Goal: Task Accomplishment & Management: Manage account settings

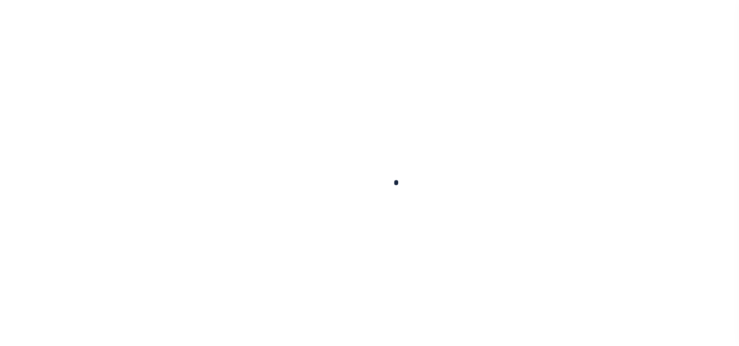
checkbox input "false"
type input "09/30/2025"
type input "[DATE]"
select select "DUE"
type input "$483.78"
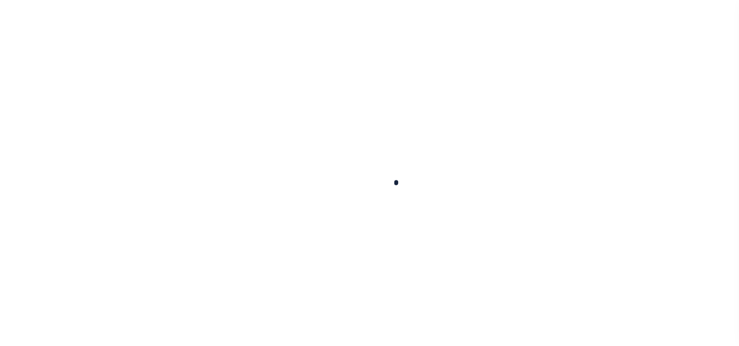
type input "$48.38"
type input "$532.16"
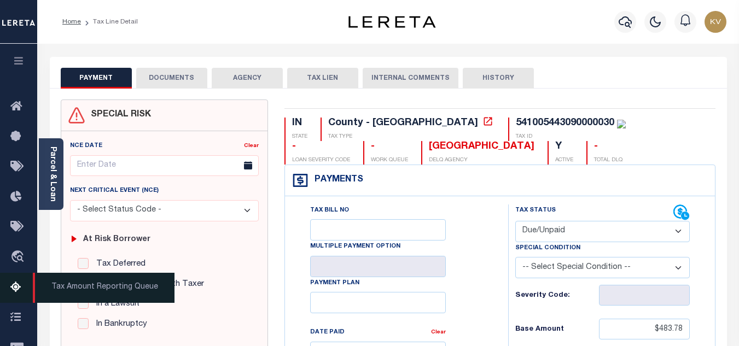
click at [19, 288] on icon at bounding box center [18, 288] width 17 height 14
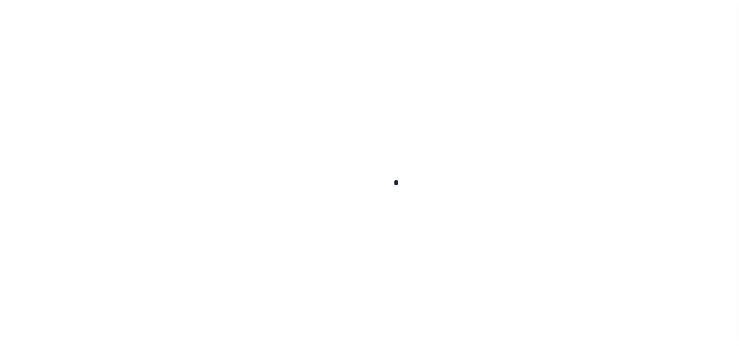
select select "100"
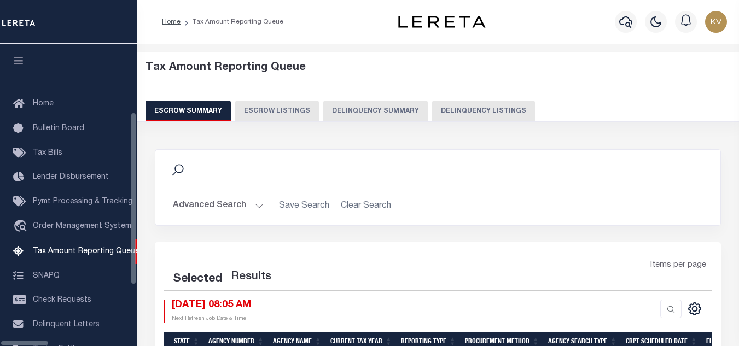
scroll to position [108, 0]
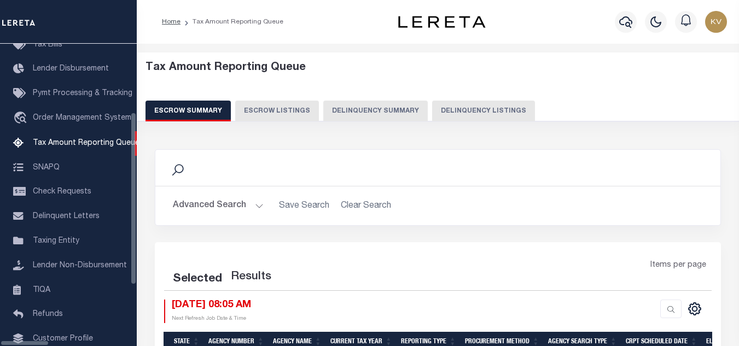
select select "100"
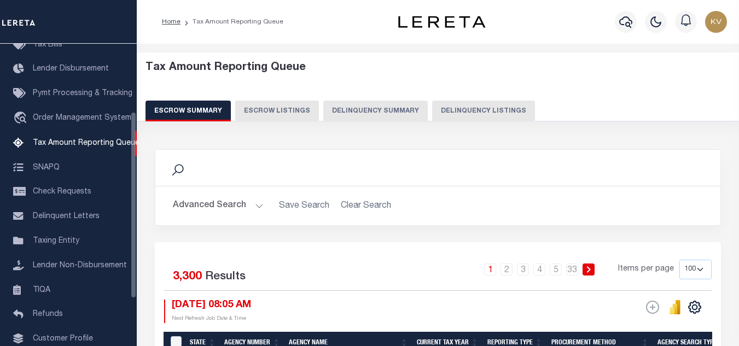
scroll to position [110, 0]
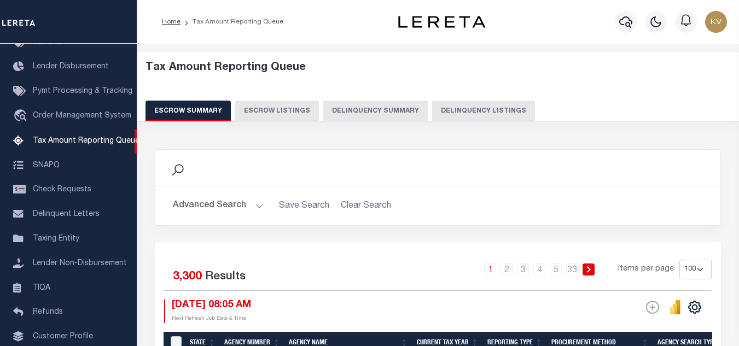
click at [502, 113] on button "Delinquency Listings" at bounding box center [483, 111] width 103 height 21
select select "100"
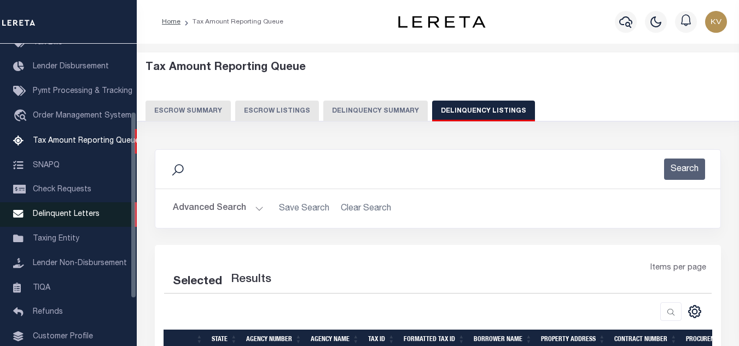
select select "100"
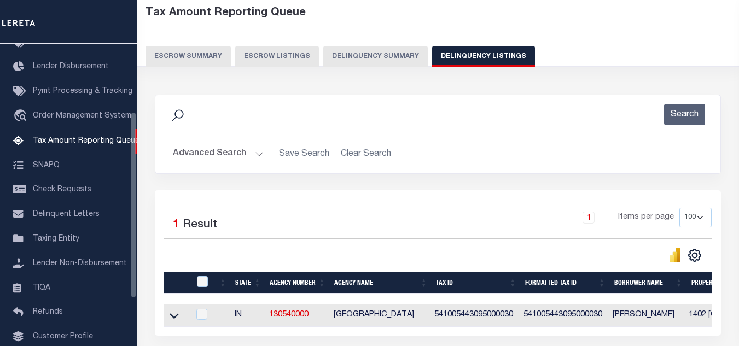
scroll to position [152, 0]
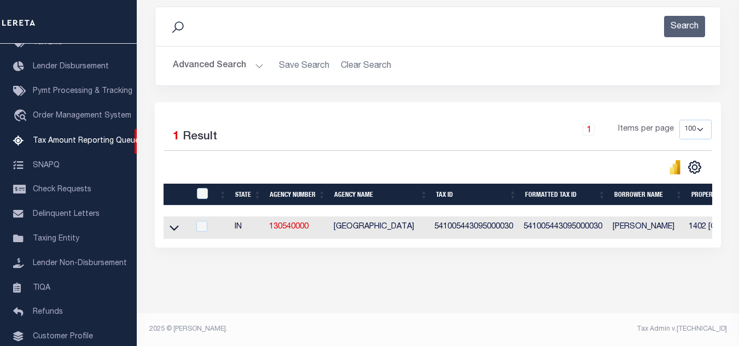
click at [169, 226] on td at bounding box center [176, 227] width 26 height 22
checkbox input "true"
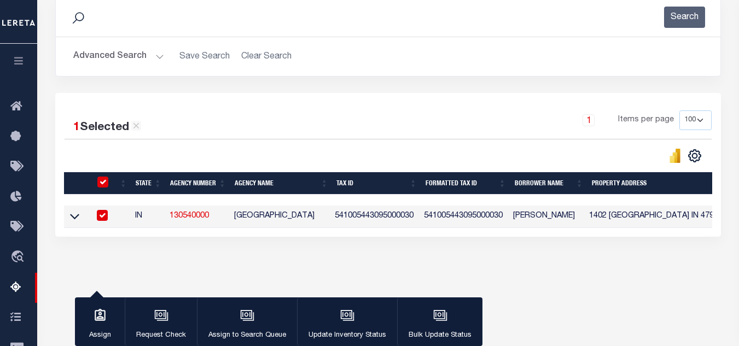
scroll to position [150, 0]
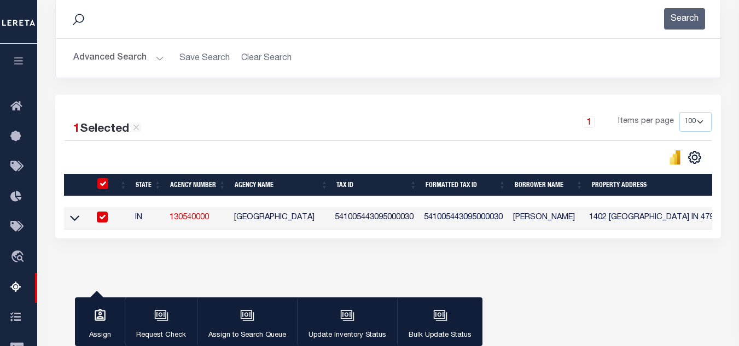
click at [174, 221] on link "130540000" at bounding box center [188, 218] width 39 height 8
checkbox input "false"
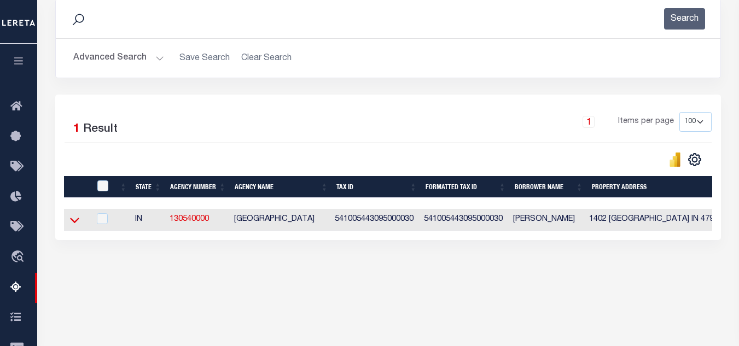
click at [72, 221] on icon at bounding box center [74, 219] width 9 height 11
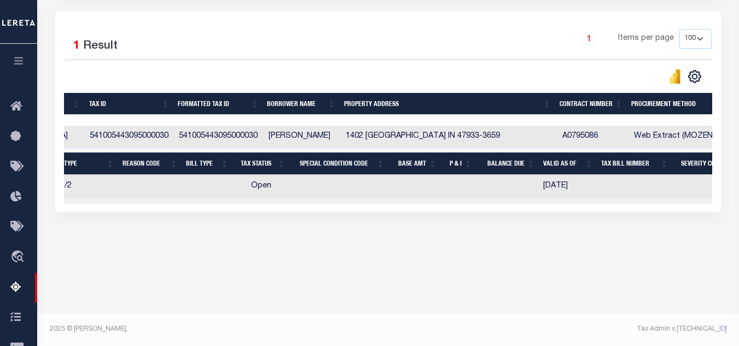
scroll to position [0, 0]
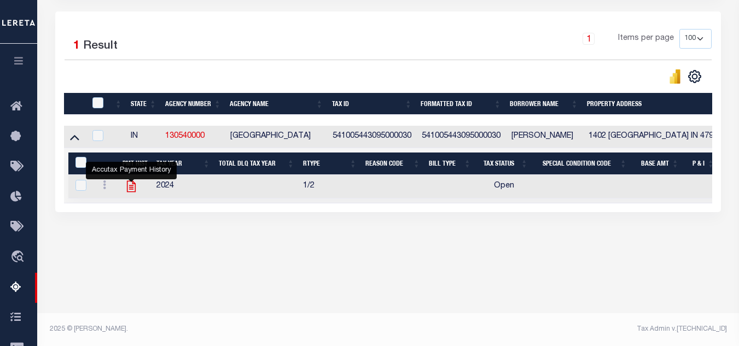
click at [131, 191] on icon "" at bounding box center [131, 186] width 14 height 14
checkbox input "true"
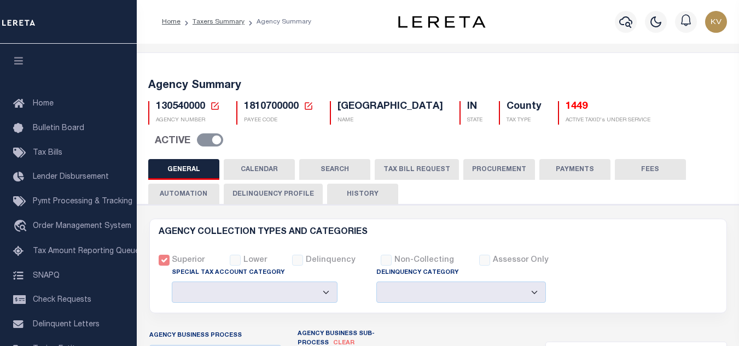
select select
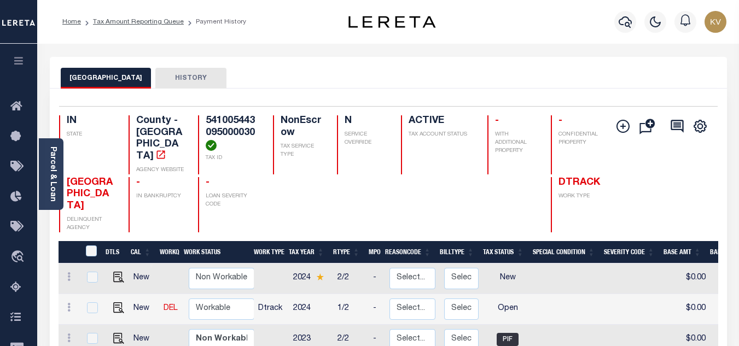
scroll to position [109, 0]
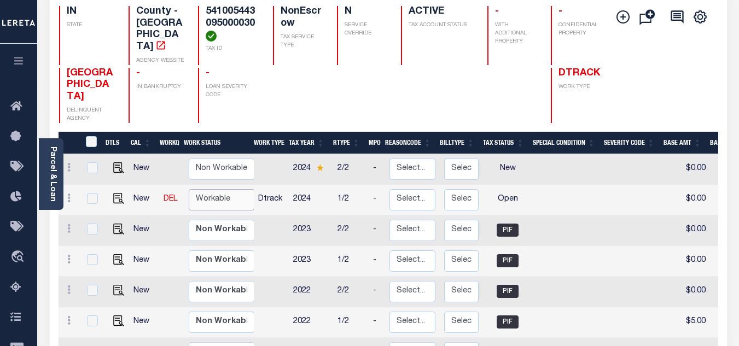
click at [216, 189] on select "Non Workable Workable" at bounding box center [222, 199] width 66 height 21
checkbox input "true"
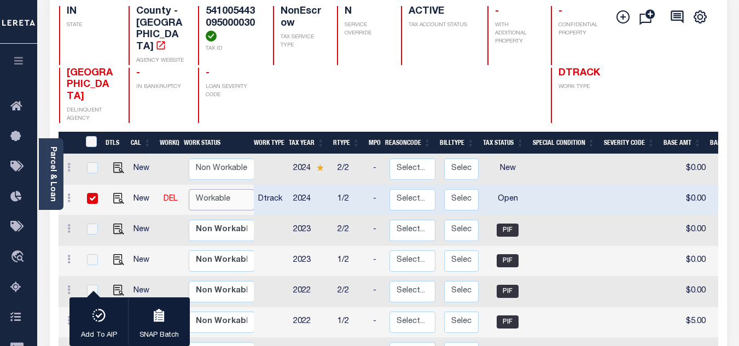
select select "true"
click at [189, 189] on select "Non Workable Workable" at bounding box center [222, 199] width 66 height 21
checkbox input "false"
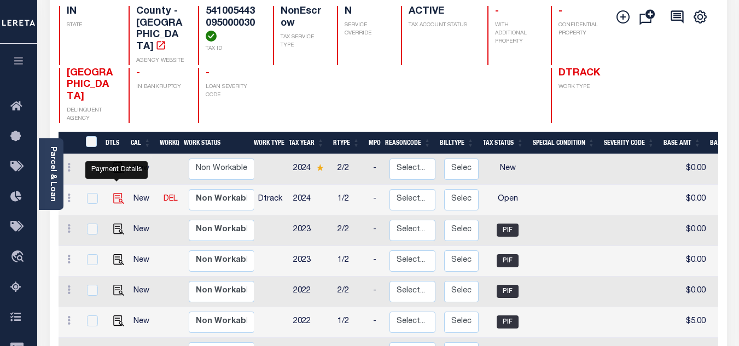
click at [117, 193] on img "" at bounding box center [118, 198] width 11 height 11
checkbox input "true"
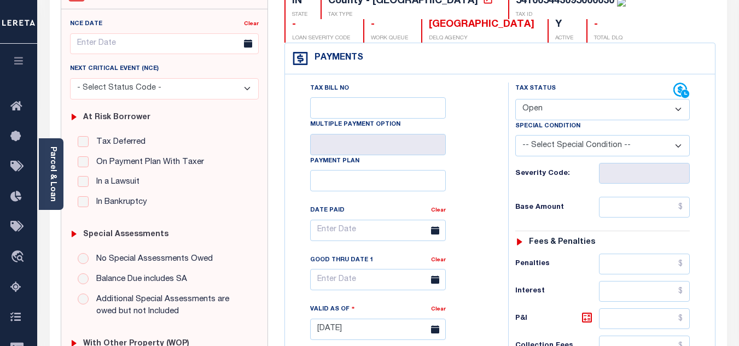
scroll to position [67, 0]
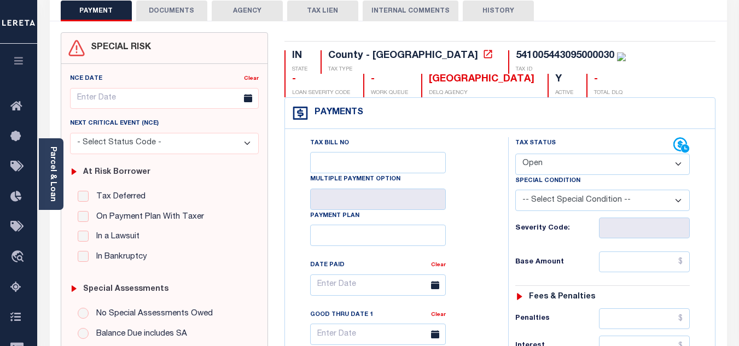
click at [554, 169] on select "- Select Status Code - Open Due/Unpaid Paid Incomplete No Tax Due Internal Refu…" at bounding box center [602, 164] width 174 height 21
select select "PYD"
click at [515, 154] on select "- Select Status Code - Open Due/Unpaid Paid Incomplete No Tax Due Internal Refu…" at bounding box center [602, 164] width 174 height 21
type input "[DATE]"
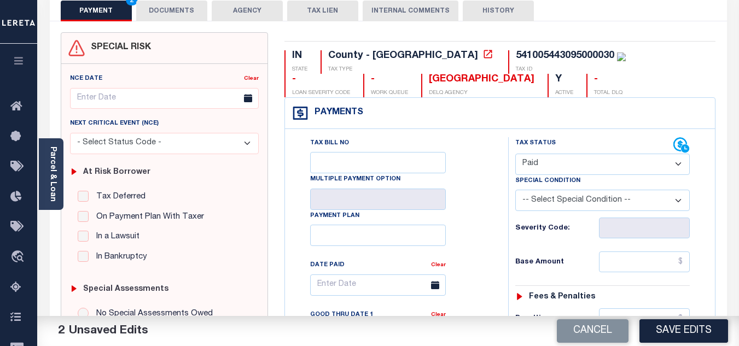
scroll to position [177, 0]
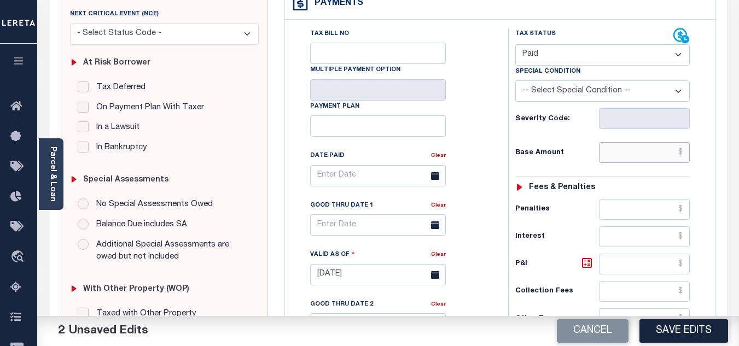
click at [638, 160] on input "text" at bounding box center [644, 152] width 91 height 21
type input "$5.00"
click at [581, 141] on div "Tax Status Status - Select Status Code -" at bounding box center [606, 269] width 196 height 483
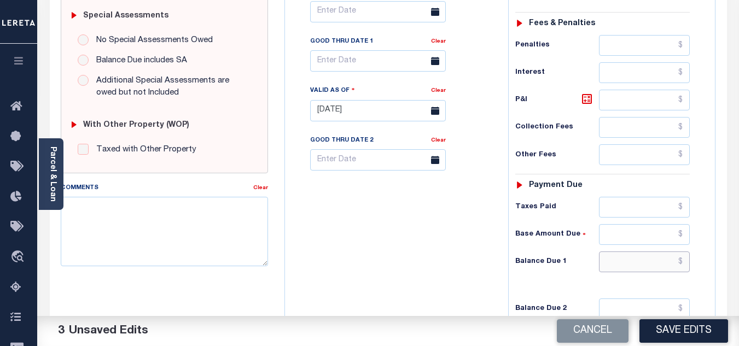
click at [622, 261] on input "text" at bounding box center [644, 261] width 91 height 21
type input "$0.00"
click at [458, 253] on div "Tax Bill No Multiple Payment Option Payment Plan Clear" at bounding box center [394, 105] width 212 height 483
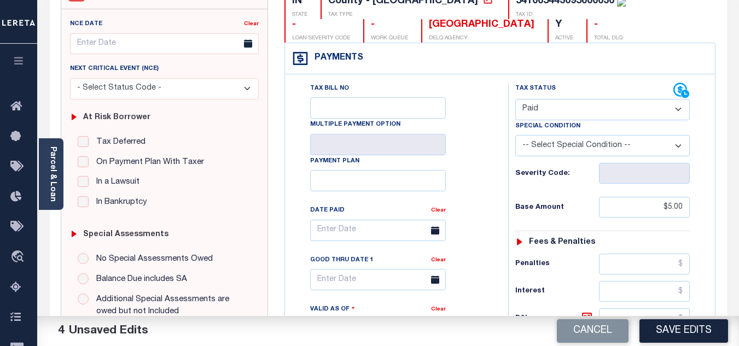
scroll to position [0, 0]
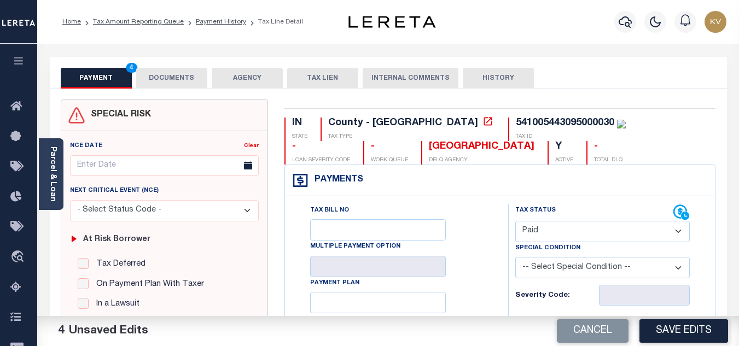
click at [167, 83] on button "DOCUMENTS" at bounding box center [171, 78] width 71 height 21
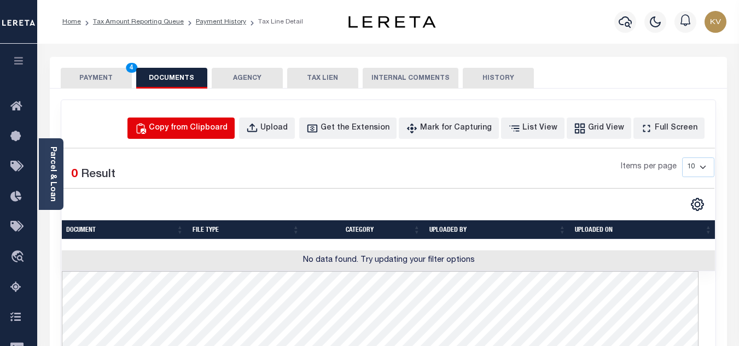
click at [194, 129] on div "Copy from Clipboard" at bounding box center [188, 128] width 79 height 12
select select "POP"
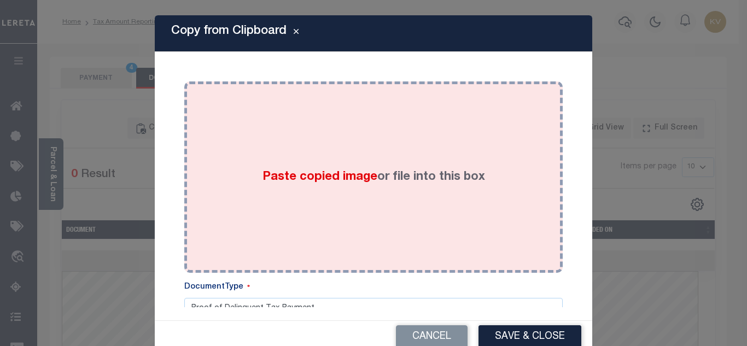
click at [314, 166] on div "Paste copied image or file into this box" at bounding box center [373, 177] width 362 height 175
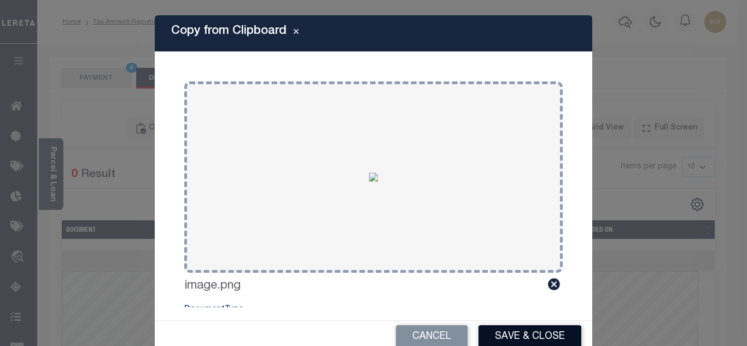
click at [513, 340] on button "Save & Close" at bounding box center [529, 337] width 103 height 24
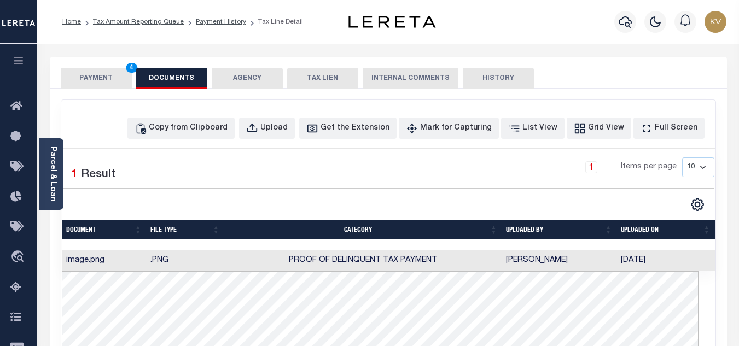
click at [98, 80] on button "PAYMENT 4" at bounding box center [96, 78] width 71 height 21
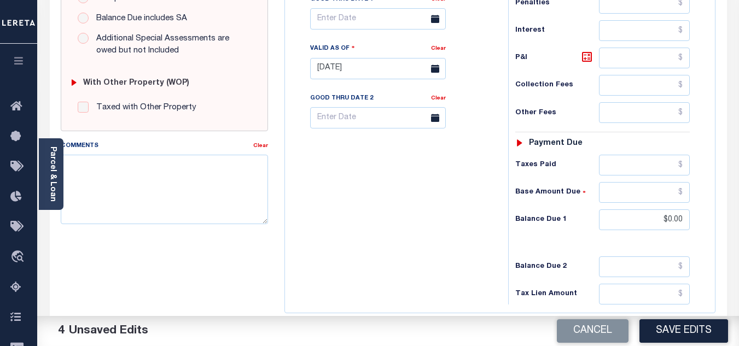
scroll to position [479, 0]
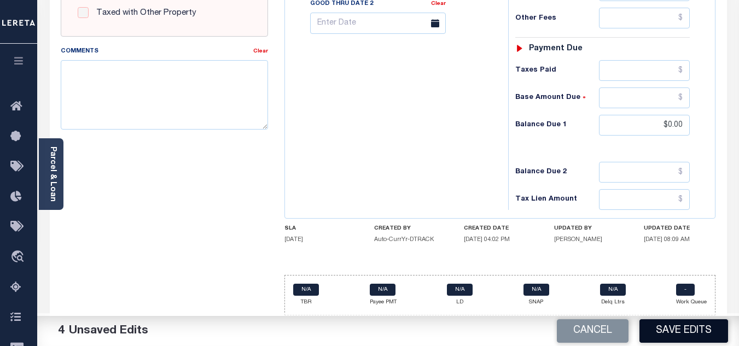
click at [671, 335] on button "Save Edits" at bounding box center [683, 331] width 89 height 24
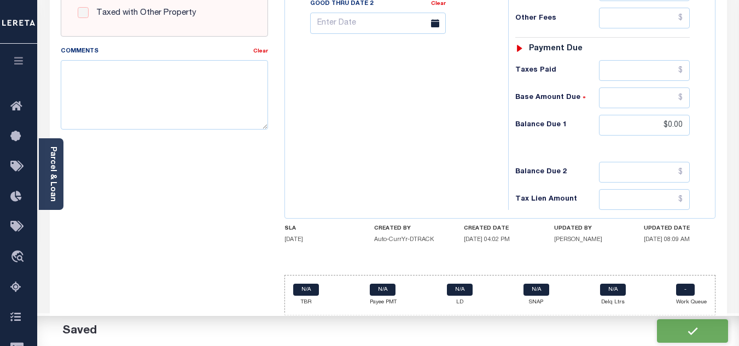
checkbox input "false"
type input "$5"
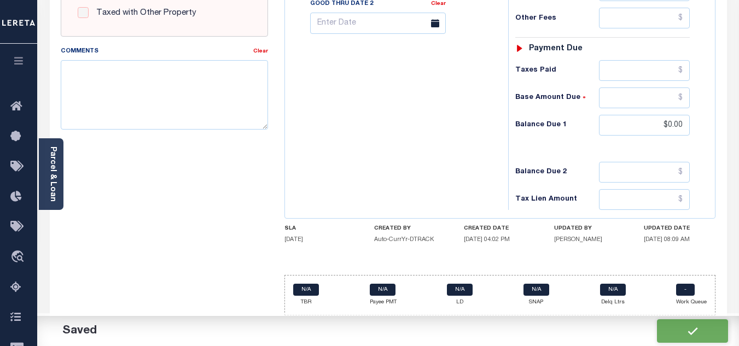
type input "$0"
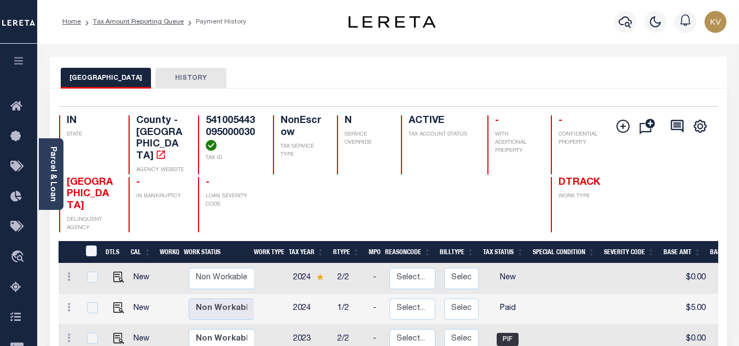
scroll to position [109, 0]
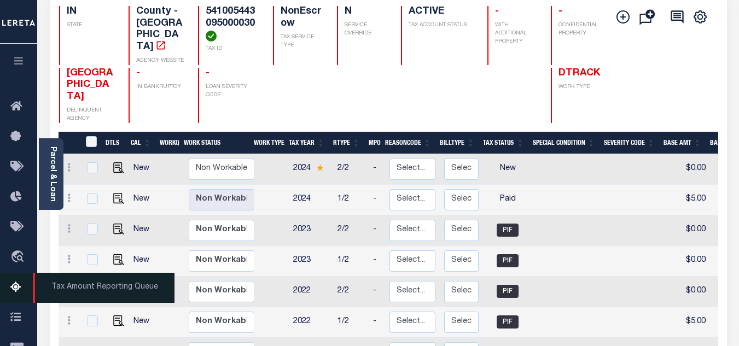
click at [9, 291] on link "Tax Amount Reporting Queue" at bounding box center [18, 288] width 37 height 30
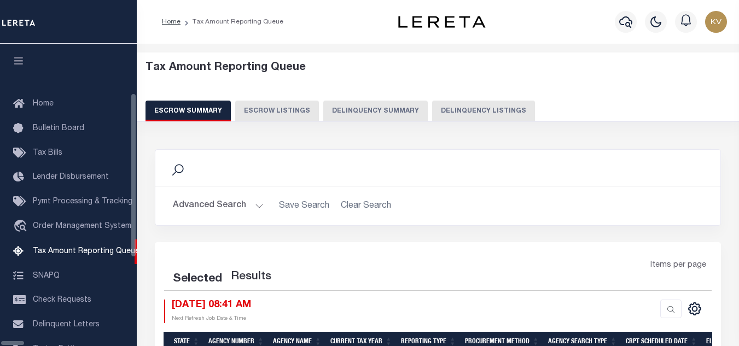
select select "100"
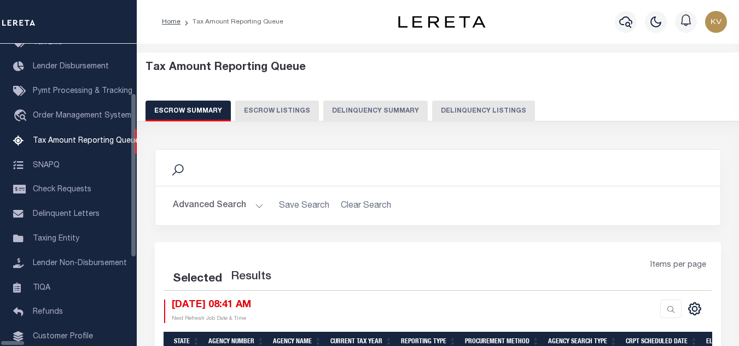
select select "100"
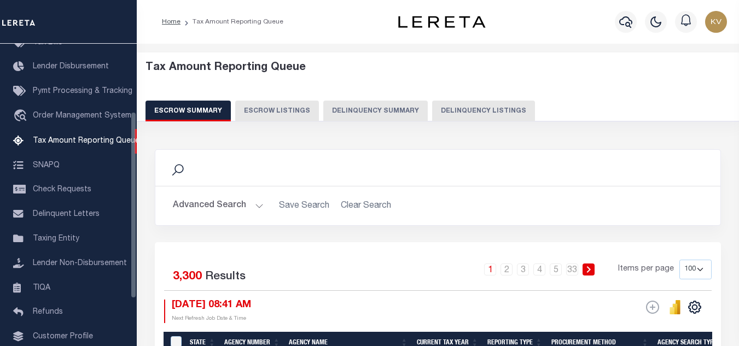
scroll to position [110, 0]
click at [455, 110] on button "Delinquency Listings" at bounding box center [483, 111] width 103 height 21
select select "100"
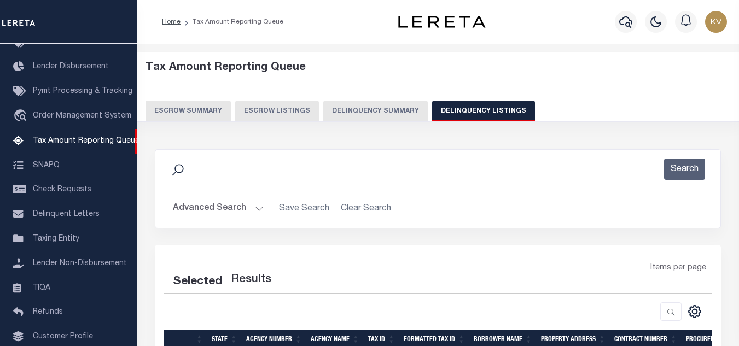
select select "100"
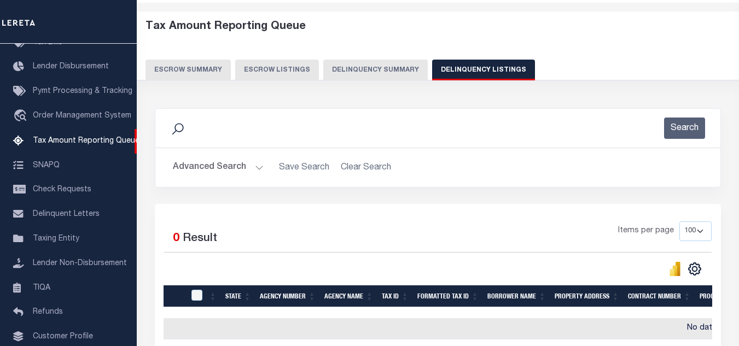
scroll to position [0, 0]
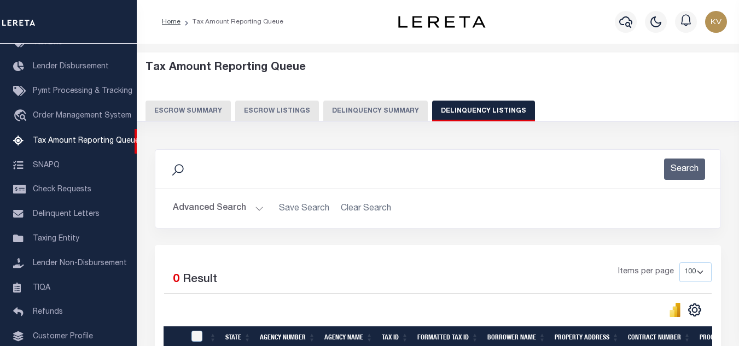
click at [239, 209] on button "Advanced Search" at bounding box center [218, 208] width 91 height 21
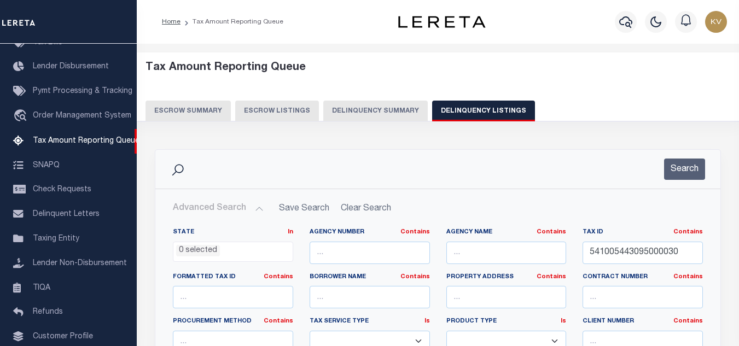
scroll to position [55, 0]
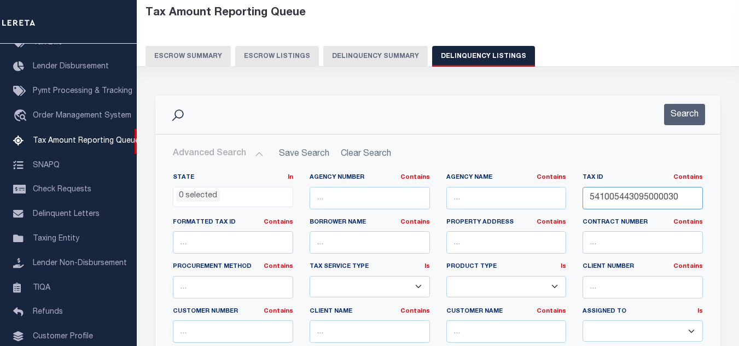
drag, startPoint x: 683, startPoint y: 198, endPoint x: 549, endPoint y: 194, distance: 134.0
click at [568, 196] on div "State In In AK AL AR AZ CA CO CT DC DE FL GA GU HI IA ID IL IN KS KY LA MA MD M…" at bounding box center [438, 284] width 546 height 223
paste input "4012"
type input "541005444012000030"
click at [673, 119] on button "Search" at bounding box center [684, 114] width 41 height 21
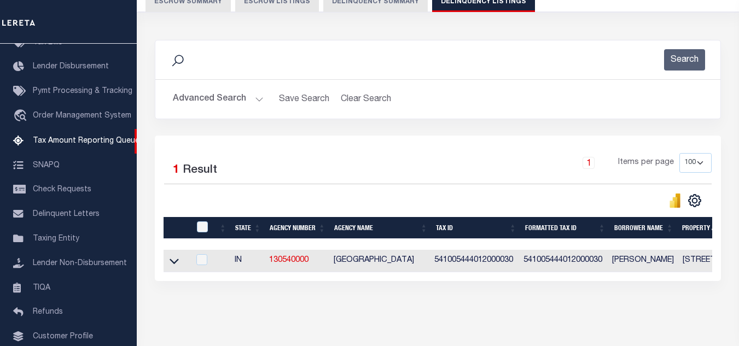
scroll to position [152, 0]
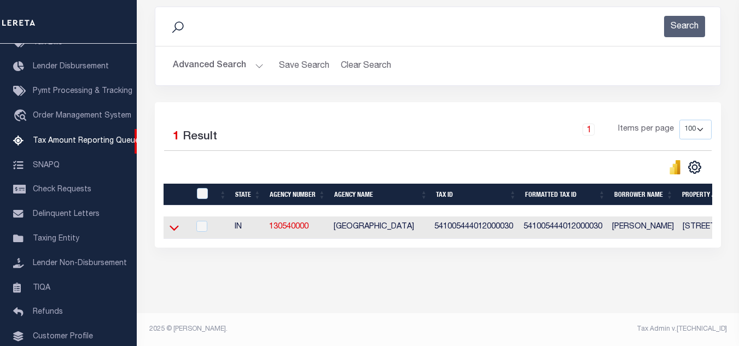
click at [171, 222] on icon at bounding box center [173, 227] width 9 height 11
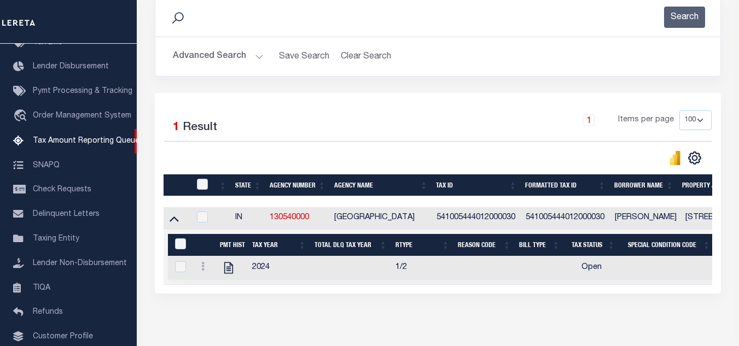
scroll to position [194, 0]
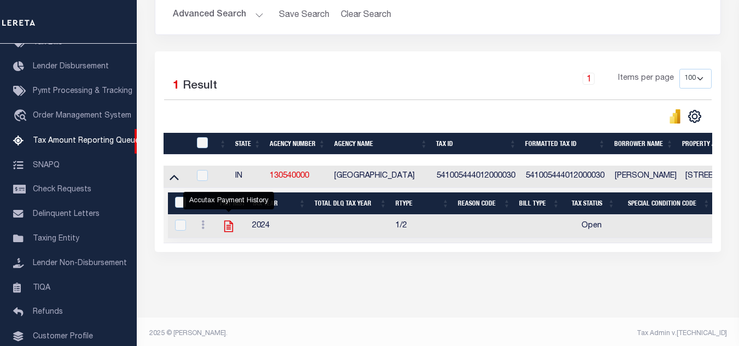
click at [229, 229] on icon "" at bounding box center [228, 226] width 14 height 14
checkbox input "true"
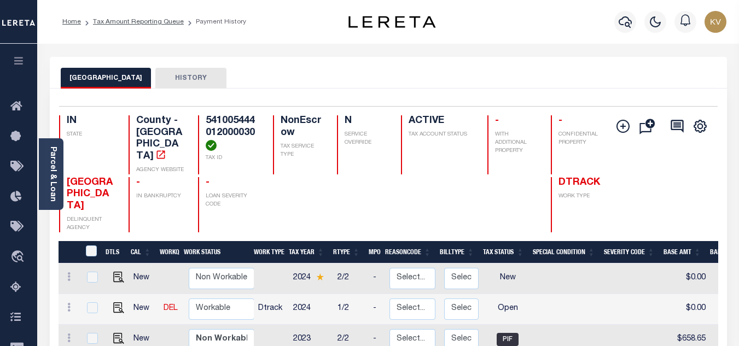
scroll to position [109, 0]
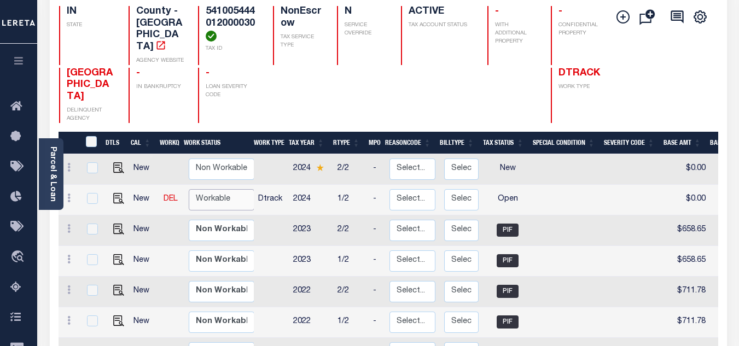
click at [225, 193] on select "Non Workable Workable" at bounding box center [222, 199] width 66 height 21
checkbox input "true"
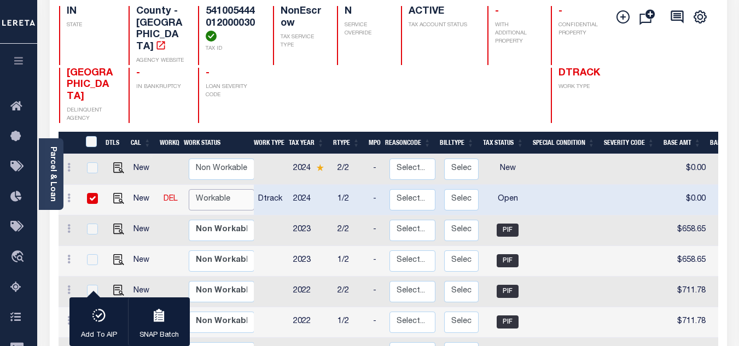
select select "true"
click at [189, 189] on select "Non Workable Workable" at bounding box center [222, 199] width 66 height 21
checkbox input "false"
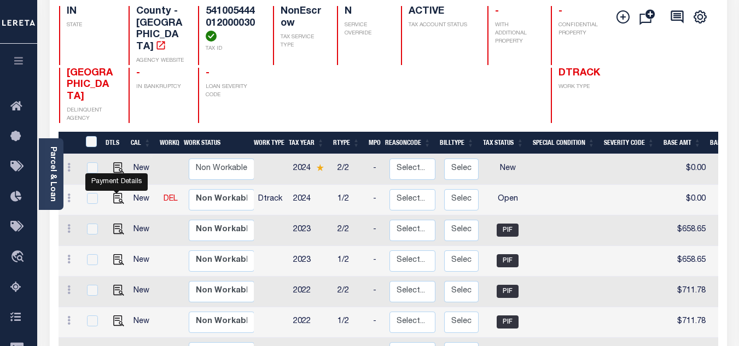
drag, startPoint x: 115, startPoint y: 188, endPoint x: 123, endPoint y: 165, distance: 24.9
click at [115, 193] on img "" at bounding box center [118, 198] width 11 height 11
checkbox input "true"
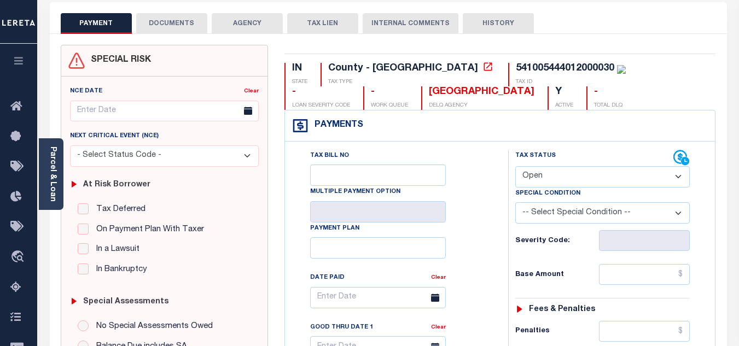
scroll to position [109, 0]
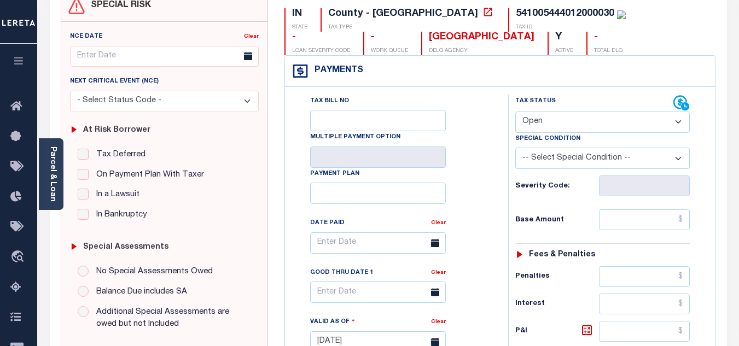
click at [544, 126] on select "- Select Status Code - Open Due/Unpaid Paid Incomplete No Tax Due Internal Refu…" at bounding box center [602, 122] width 174 height 21
select select "PYD"
click at [515, 112] on select "- Select Status Code - Open Due/Unpaid Paid Incomplete No Tax Due Internal Refu…" at bounding box center [602, 122] width 174 height 21
type input "[DATE]"
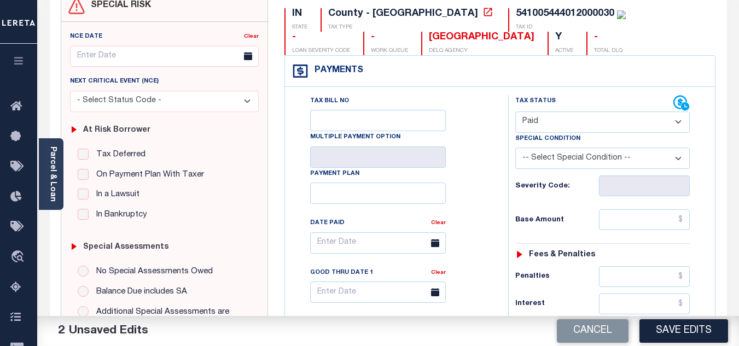
click at [501, 188] on div "Tax Status Status" at bounding box center [606, 336] width 212 height 483
click at [647, 222] on input "text" at bounding box center [644, 219] width 91 height 21
paste input "762.57"
type input "$762.57"
click at [585, 219] on h6 "Base Amount" at bounding box center [557, 220] width 84 height 9
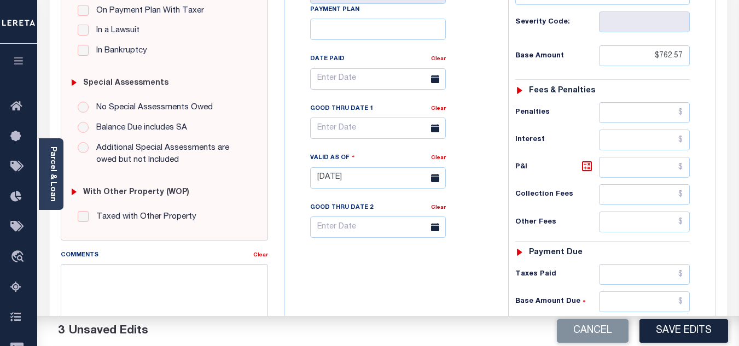
scroll to position [383, 0]
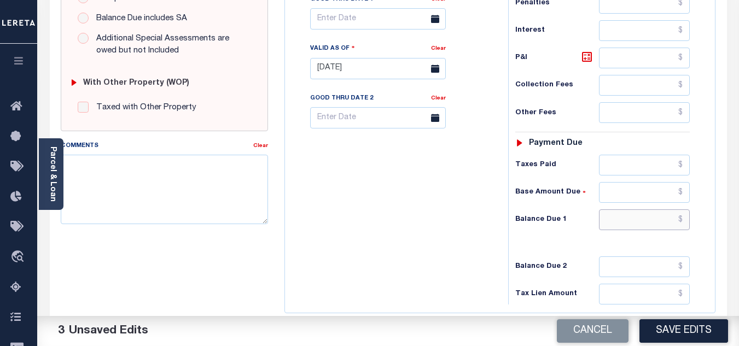
click at [620, 218] on input "text" at bounding box center [644, 219] width 91 height 21
type input "$0.00"
click at [422, 217] on div "Tax Bill No Multiple Payment Option Payment Plan Clear" at bounding box center [394, 63] width 212 height 483
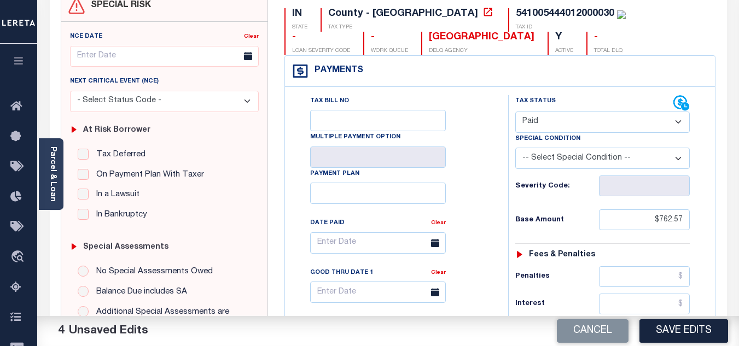
scroll to position [0, 0]
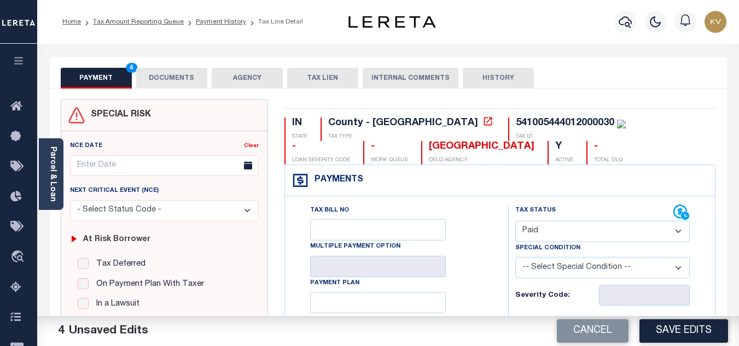
click at [175, 79] on button "DOCUMENTS" at bounding box center [171, 78] width 71 height 21
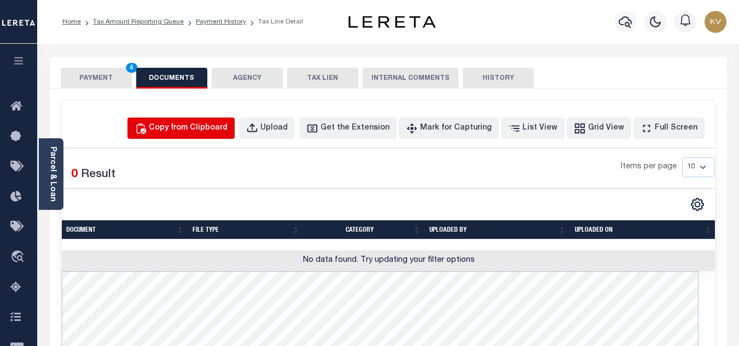
click at [192, 131] on div "Copy from Clipboard" at bounding box center [188, 128] width 79 height 12
select select "POP"
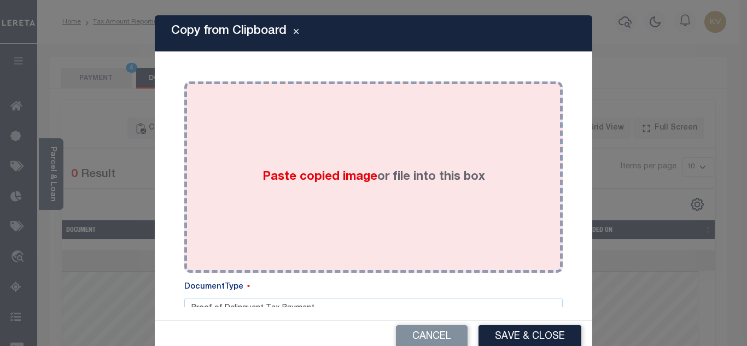
click at [257, 156] on div "Paste copied image or file into this box" at bounding box center [373, 177] width 362 height 175
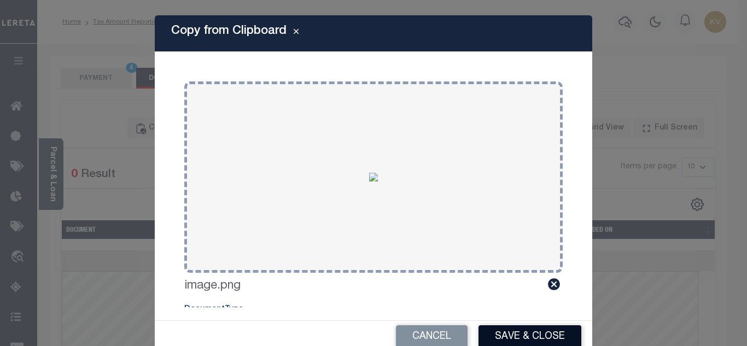
click at [546, 338] on button "Save & Close" at bounding box center [529, 337] width 103 height 24
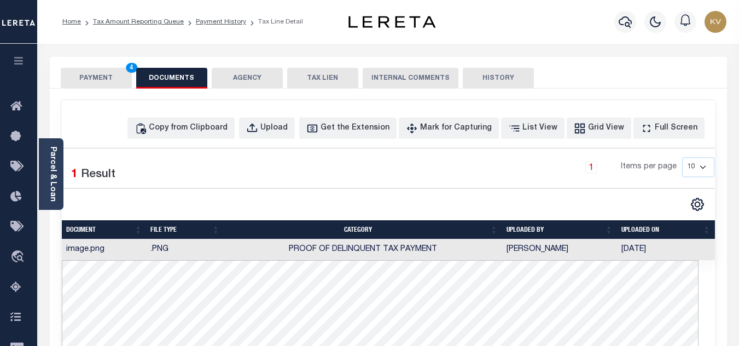
click at [103, 77] on button "PAYMENT 4" at bounding box center [96, 78] width 71 height 21
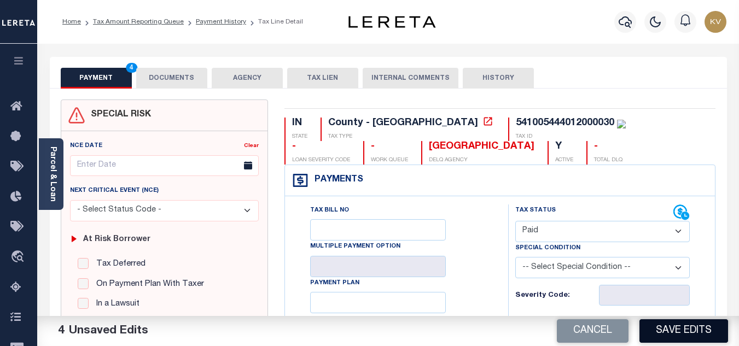
click at [702, 325] on button "Save Edits" at bounding box center [683, 331] width 89 height 24
checkbox input "false"
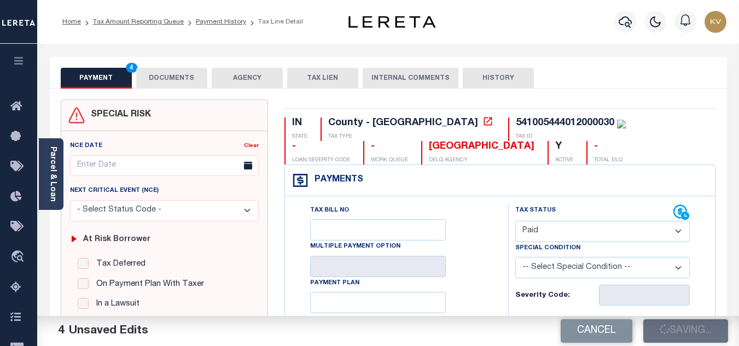
type input "$762.57"
type input "$0"
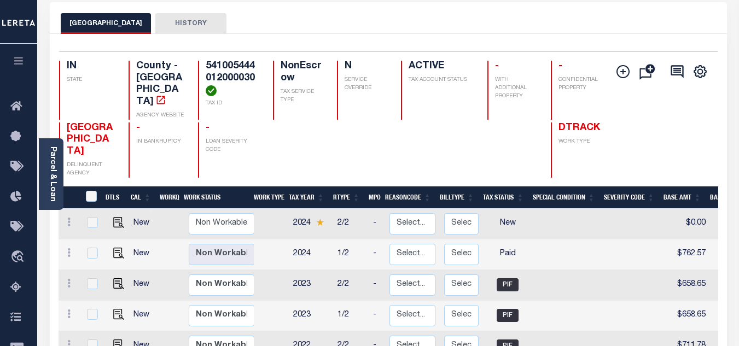
scroll to position [109, 0]
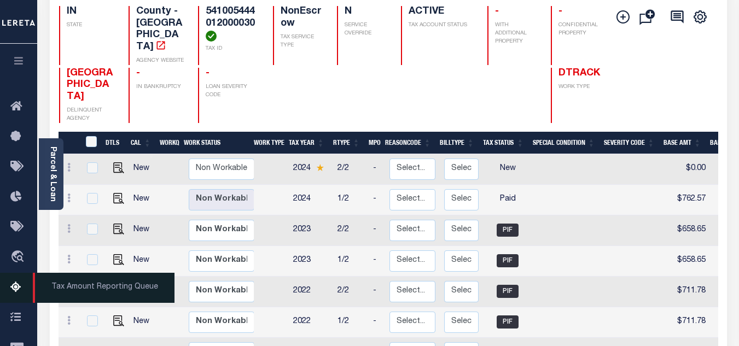
click at [17, 294] on icon at bounding box center [18, 288] width 17 height 14
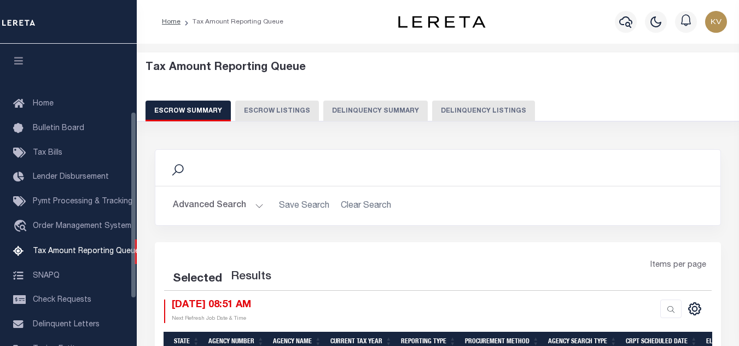
select select "100"
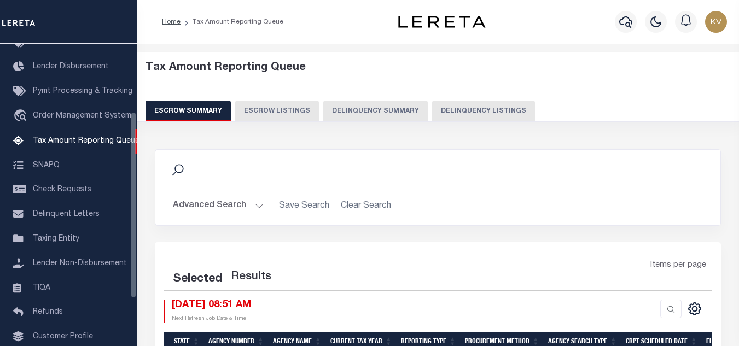
select select "100"
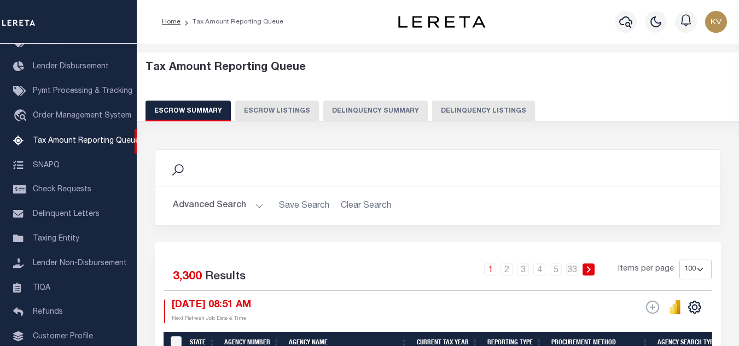
scroll to position [110, 0]
click at [462, 115] on button "Delinquency Listings" at bounding box center [483, 111] width 103 height 21
select select "100"
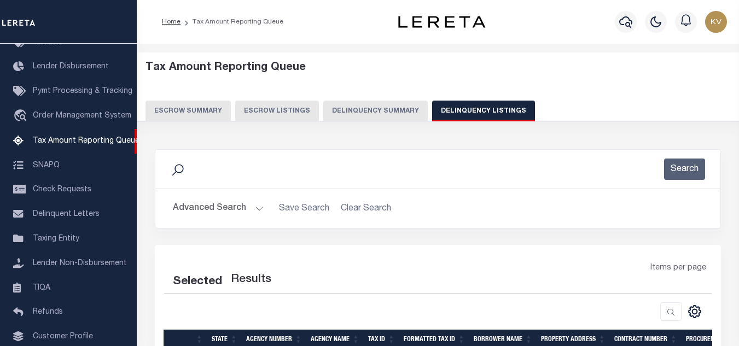
select select "100"
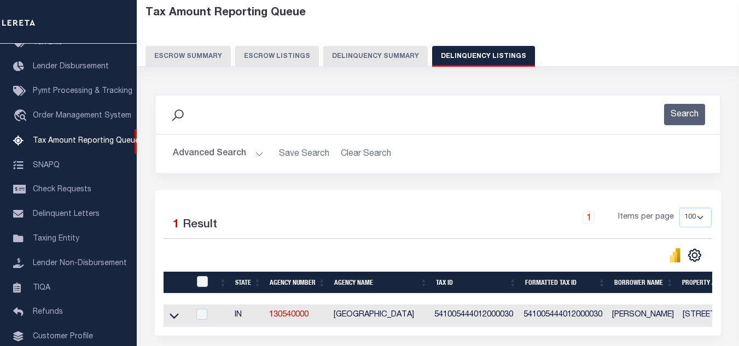
scroll to position [109, 0]
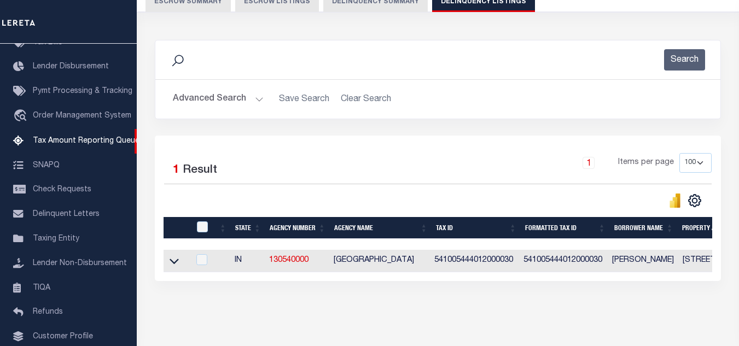
click at [245, 101] on button "Advanced Search" at bounding box center [218, 99] width 91 height 21
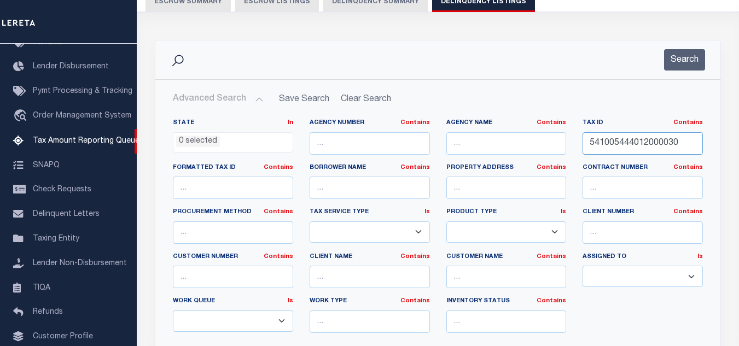
click at [681, 144] on input "541005444012000030" at bounding box center [642, 143] width 120 height 22
drag, startPoint x: 683, startPoint y: 143, endPoint x: 548, endPoint y: 147, distance: 134.5
click at [548, 147] on div "State In In AK AL AR AZ CA CO CT DC DE FL GA GU HI IA ID IL IN KS KY LA MA MD M…" at bounding box center [438, 230] width 546 height 223
paste input "3"
type input "541005444013000030"
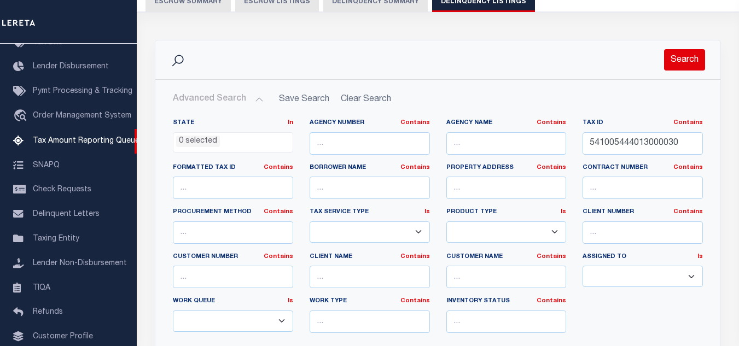
click at [674, 55] on button "Search" at bounding box center [684, 59] width 41 height 21
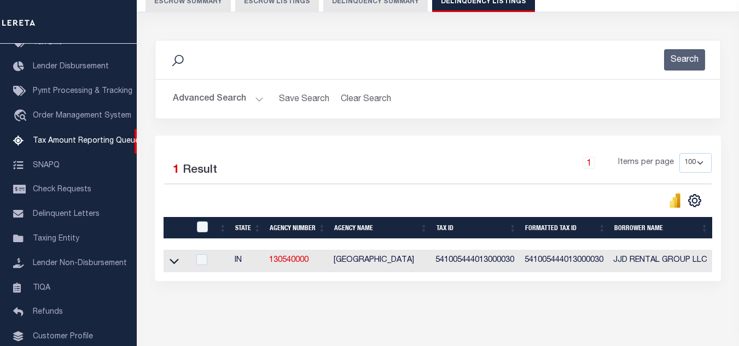
scroll to position [152, 0]
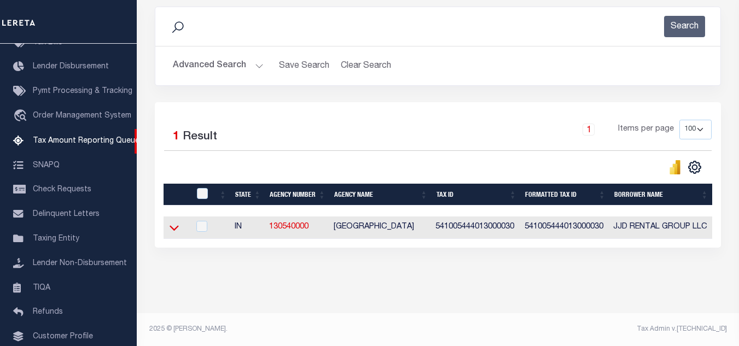
click at [173, 222] on icon at bounding box center [173, 227] width 9 height 11
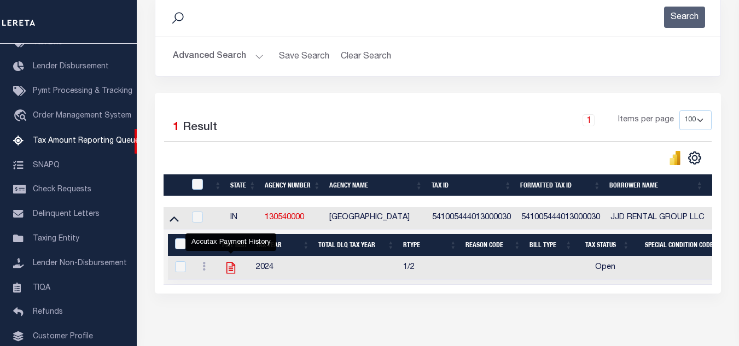
click at [232, 273] on icon "" at bounding box center [231, 268] width 14 height 14
checkbox input "true"
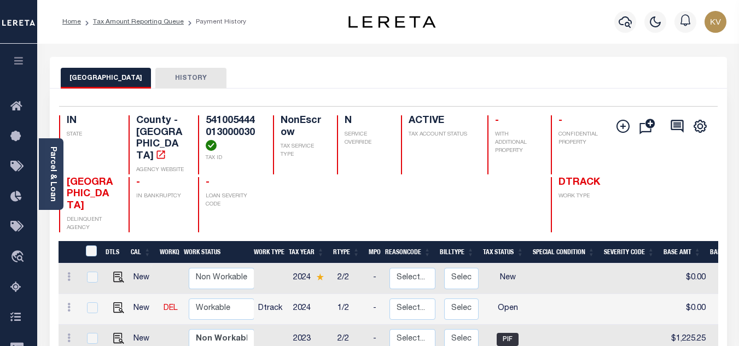
scroll to position [109, 0]
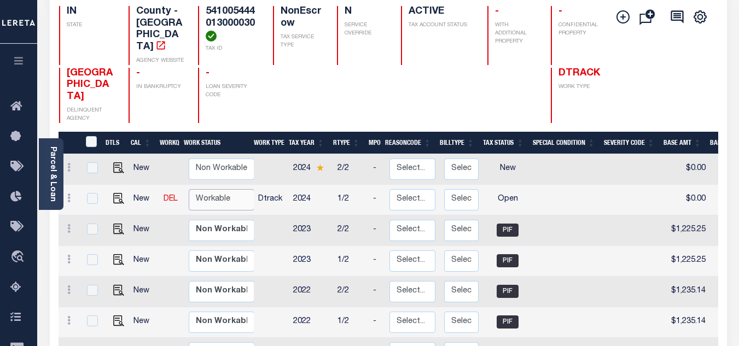
click at [233, 189] on select "Non Workable Workable" at bounding box center [222, 199] width 66 height 21
checkbox input "true"
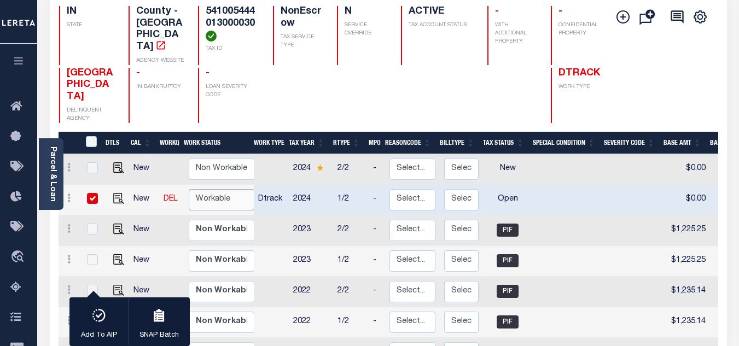
select select "true"
click at [189, 189] on select "Non Workable Workable" at bounding box center [222, 199] width 66 height 21
checkbox input "false"
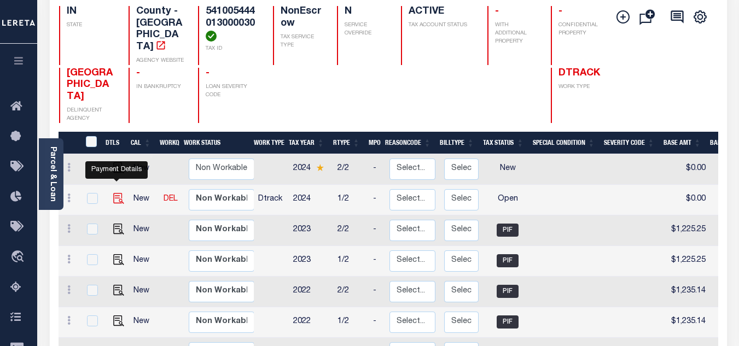
click at [113, 193] on img "" at bounding box center [118, 198] width 11 height 11
checkbox input "true"
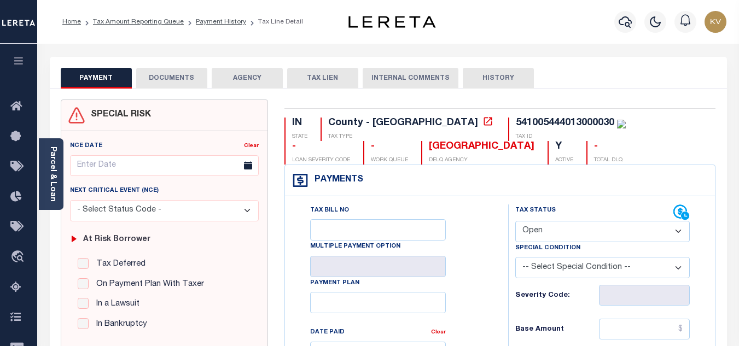
scroll to position [109, 0]
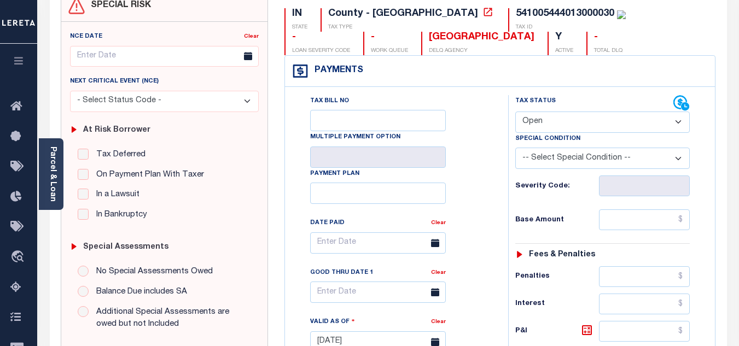
click at [572, 124] on select "- Select Status Code - Open Due/Unpaid Paid Incomplete No Tax Due Internal Refu…" at bounding box center [602, 122] width 174 height 21
select select "PYD"
click at [515, 112] on select "- Select Status Code - Open Due/Unpaid Paid Incomplete No Tax Due Internal Refu…" at bounding box center [602, 122] width 174 height 21
type input "[DATE]"
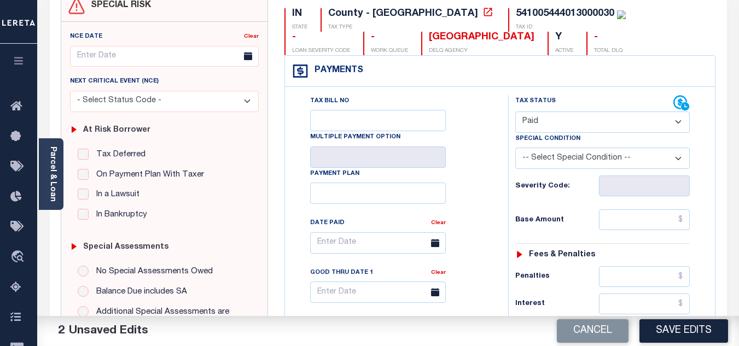
click at [490, 186] on div "Tax Bill No Multiple Payment Option Payment Plan Clear" at bounding box center [394, 248] width 196 height 307
click at [636, 218] on input "text" at bounding box center [644, 219] width 91 height 21
paste input "1,362.77"
type input "$1,362.77"
click at [523, 196] on div "Severity Code:" at bounding box center [602, 185] width 174 height 21
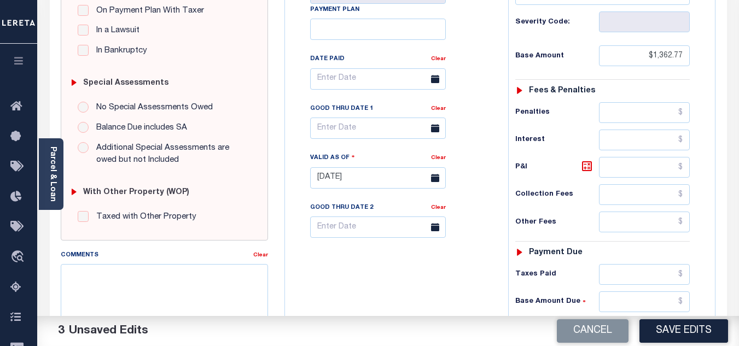
scroll to position [383, 0]
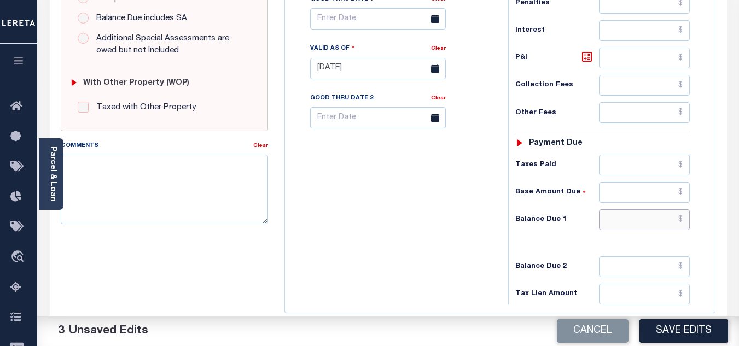
click at [610, 220] on input "text" at bounding box center [644, 219] width 91 height 21
type input "$0.00"
click at [448, 252] on div "Tax Bill No Multiple Payment Option Payment Plan Clear" at bounding box center [394, 63] width 212 height 483
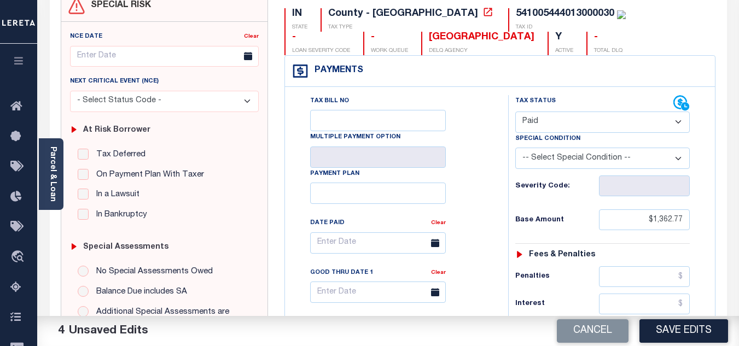
scroll to position [0, 0]
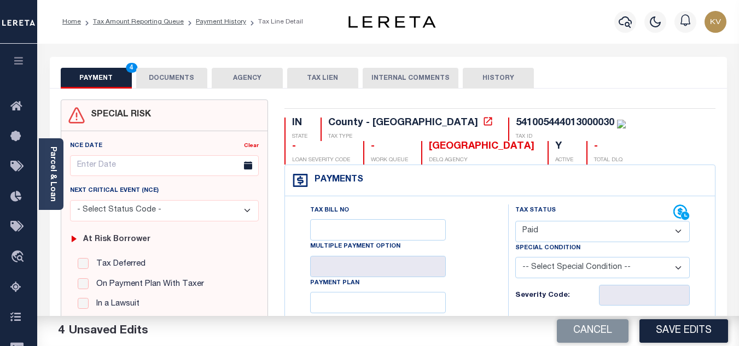
click at [163, 79] on button "DOCUMENTS" at bounding box center [171, 78] width 71 height 21
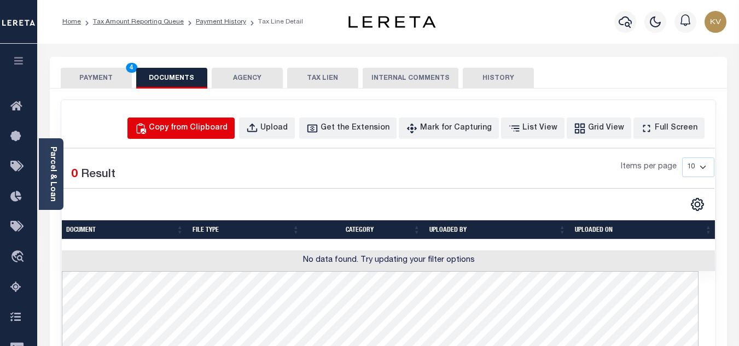
click at [220, 128] on div "Copy from Clipboard" at bounding box center [188, 128] width 79 height 12
select select "POP"
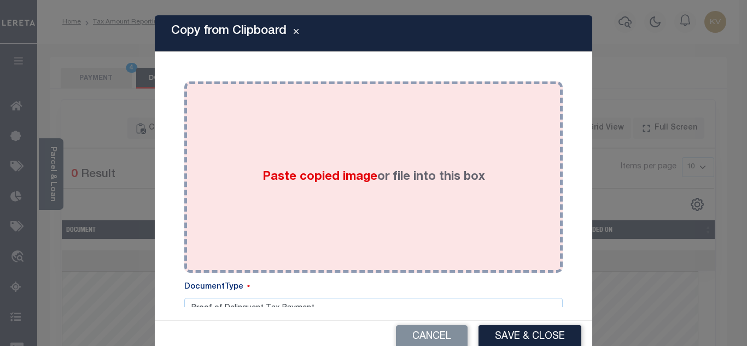
click at [270, 207] on div "Paste copied image or file into this box" at bounding box center [373, 177] width 362 height 175
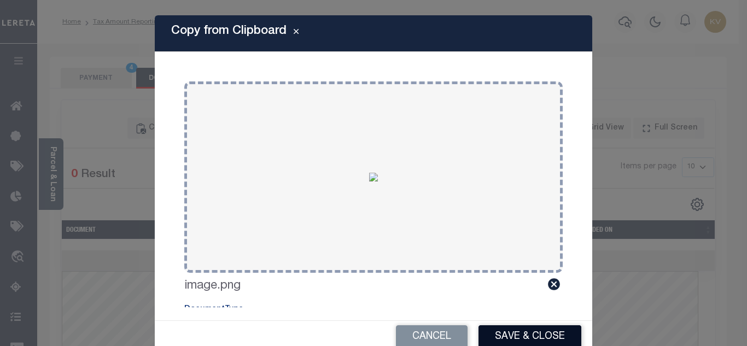
click at [531, 339] on button "Save & Close" at bounding box center [529, 337] width 103 height 24
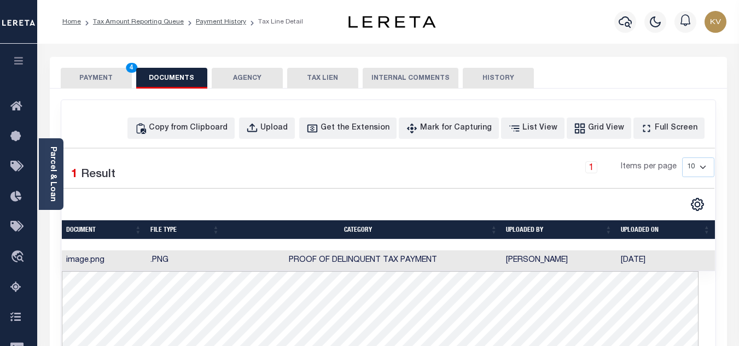
click at [103, 78] on button "PAYMENT 4" at bounding box center [96, 78] width 71 height 21
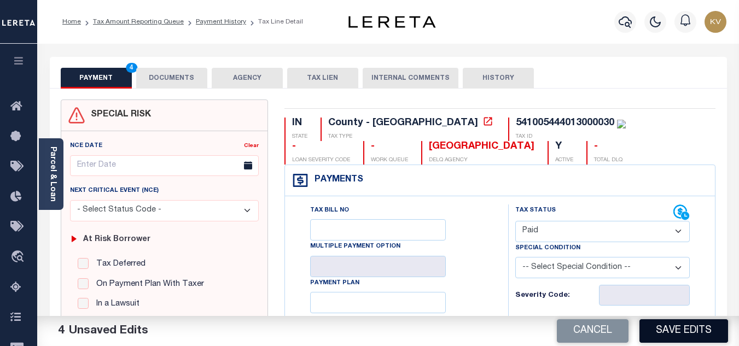
click at [682, 327] on button "Save Edits" at bounding box center [683, 331] width 89 height 24
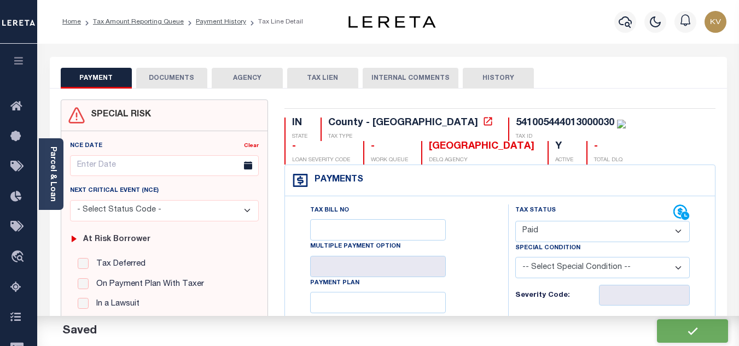
checkbox input "false"
type input "$1,362.77"
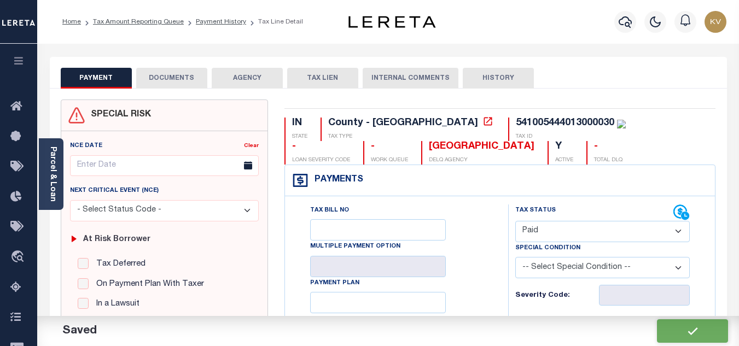
type input "$0"
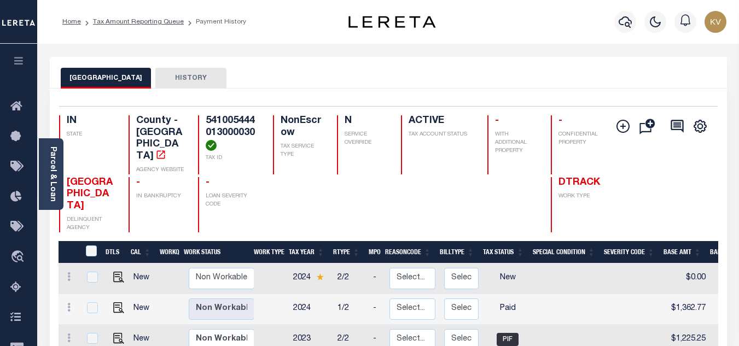
scroll to position [109, 0]
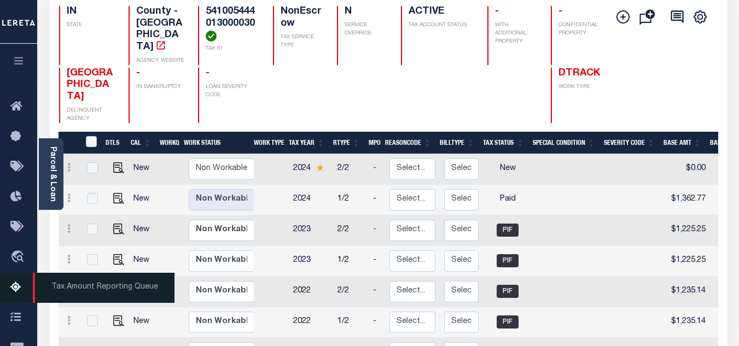
click at [15, 284] on icon at bounding box center [18, 288] width 17 height 14
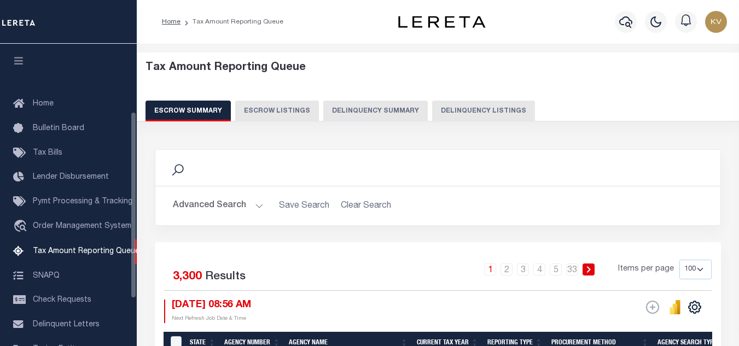
select select "100"
